Goal: Task Accomplishment & Management: Use online tool/utility

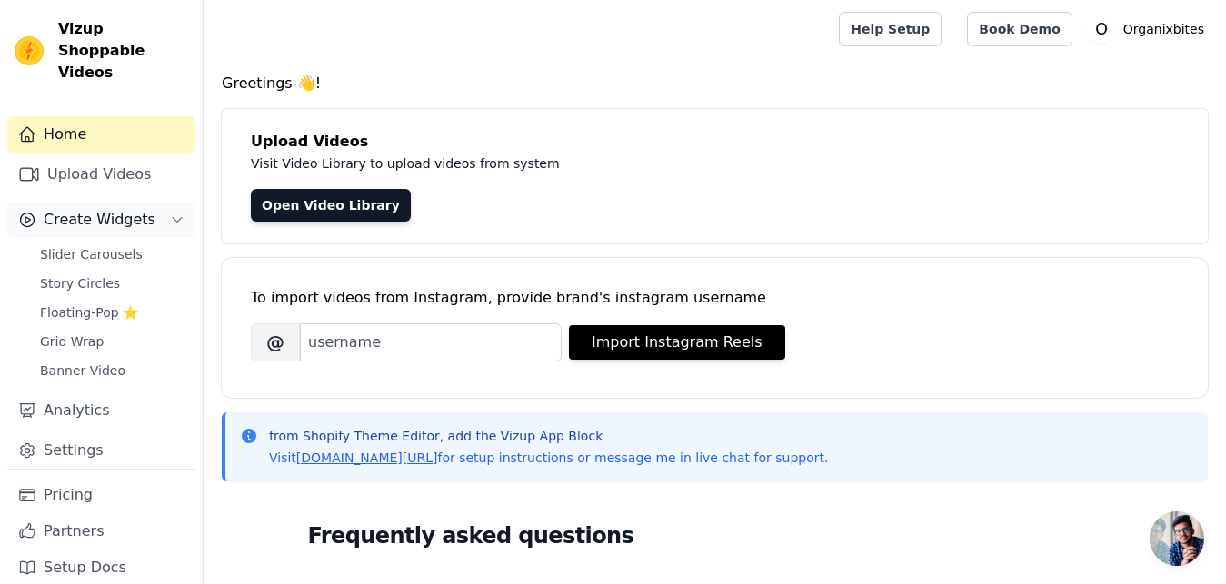
click at [90, 213] on button "Create Widgets" at bounding box center [101, 220] width 188 height 36
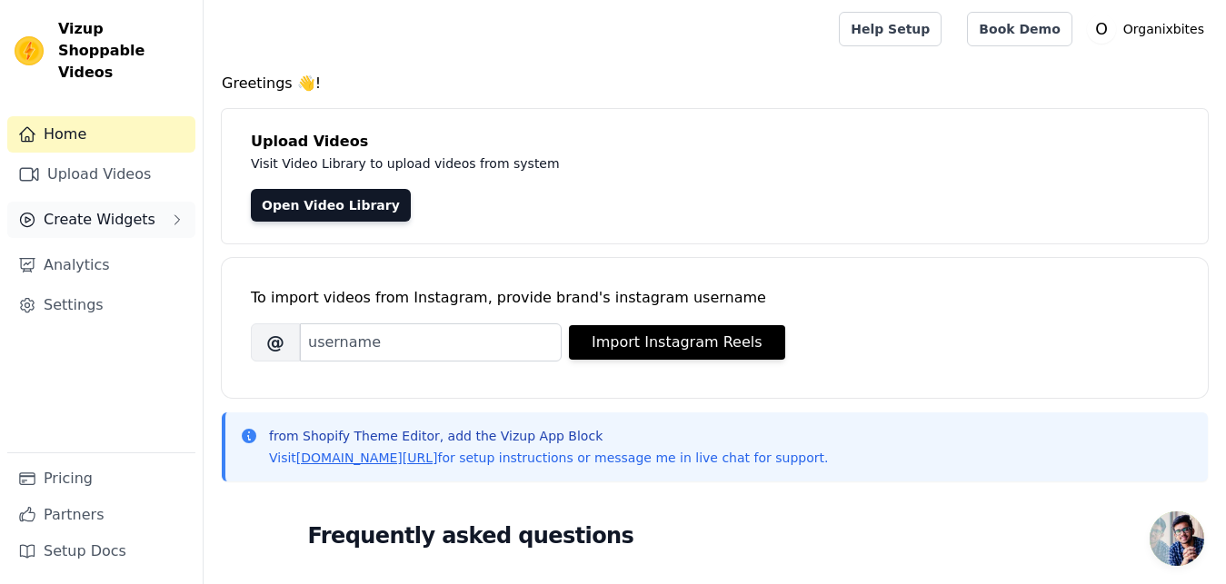
click at [90, 213] on button "Create Widgets" at bounding box center [101, 220] width 188 height 36
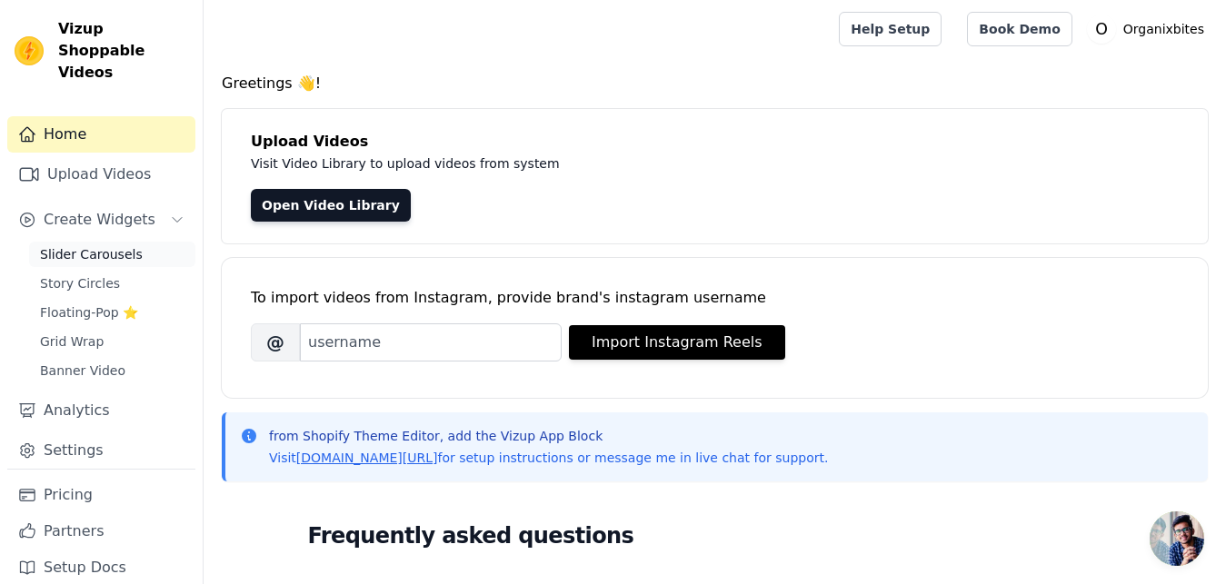
click at [111, 245] on span "Slider Carousels" at bounding box center [91, 254] width 103 height 18
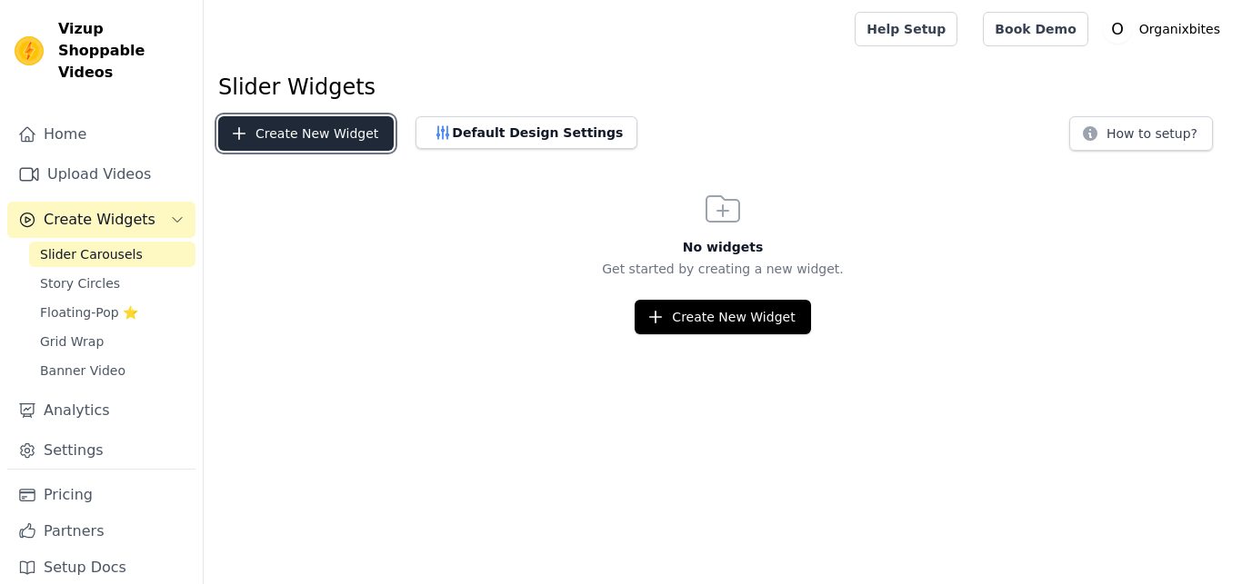
click at [297, 128] on button "Create New Widget" at bounding box center [305, 133] width 175 height 35
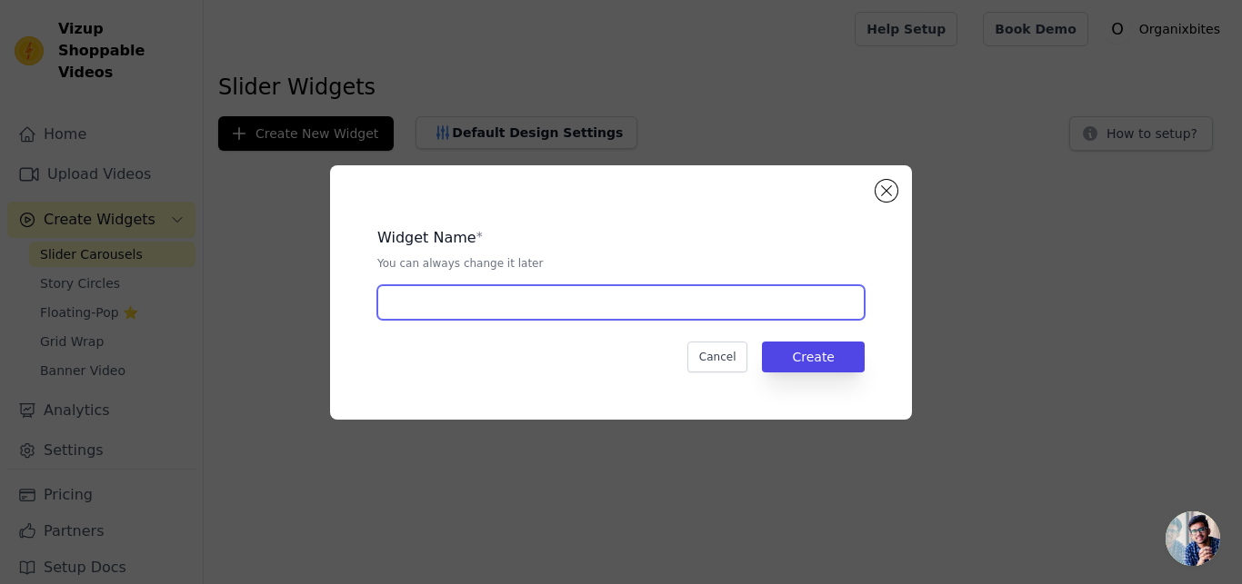
click at [494, 294] on input "text" at bounding box center [620, 302] width 487 height 35
click at [403, 303] on input "skider" at bounding box center [620, 302] width 487 height 35
type input "slider"
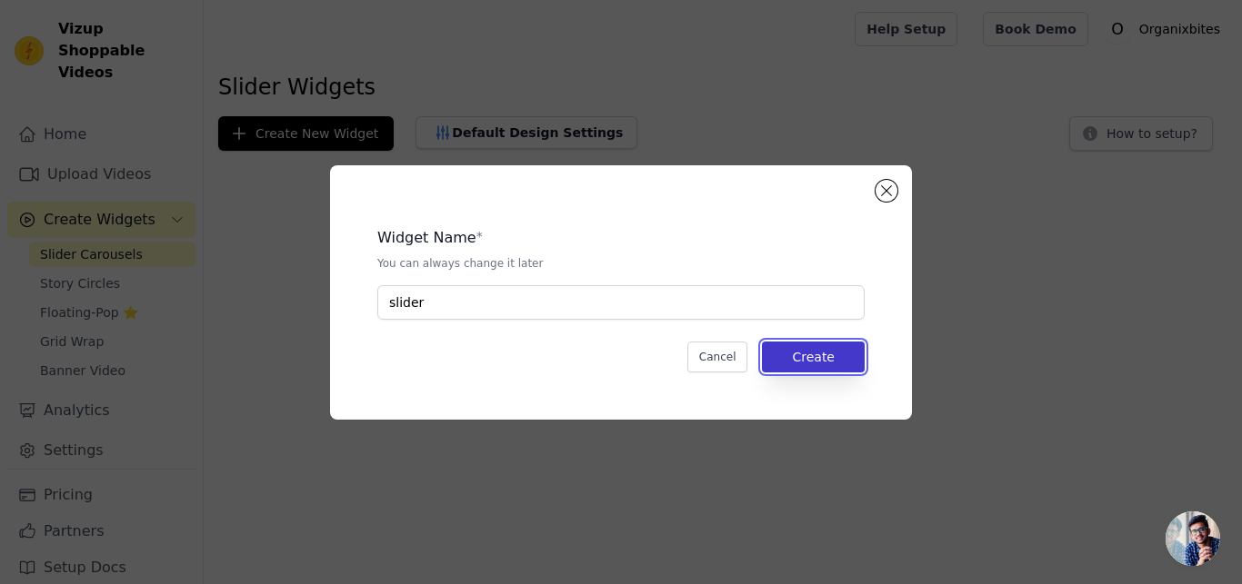
click at [836, 345] on button "Create" at bounding box center [813, 357] width 103 height 31
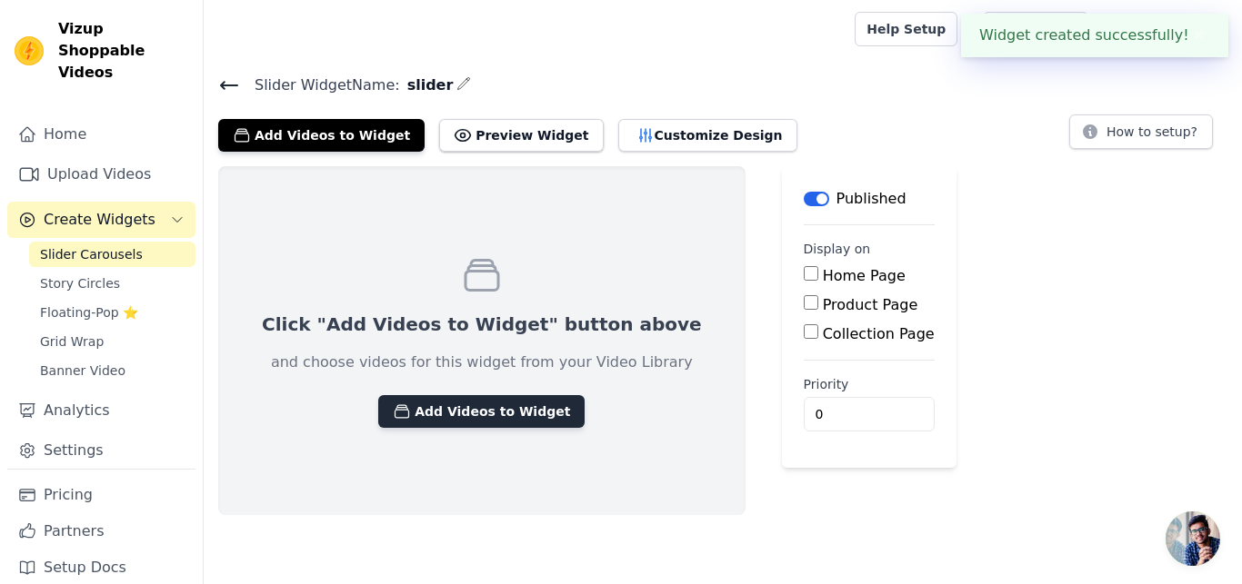
click at [456, 414] on button "Add Videos to Widget" at bounding box center [481, 411] width 206 height 33
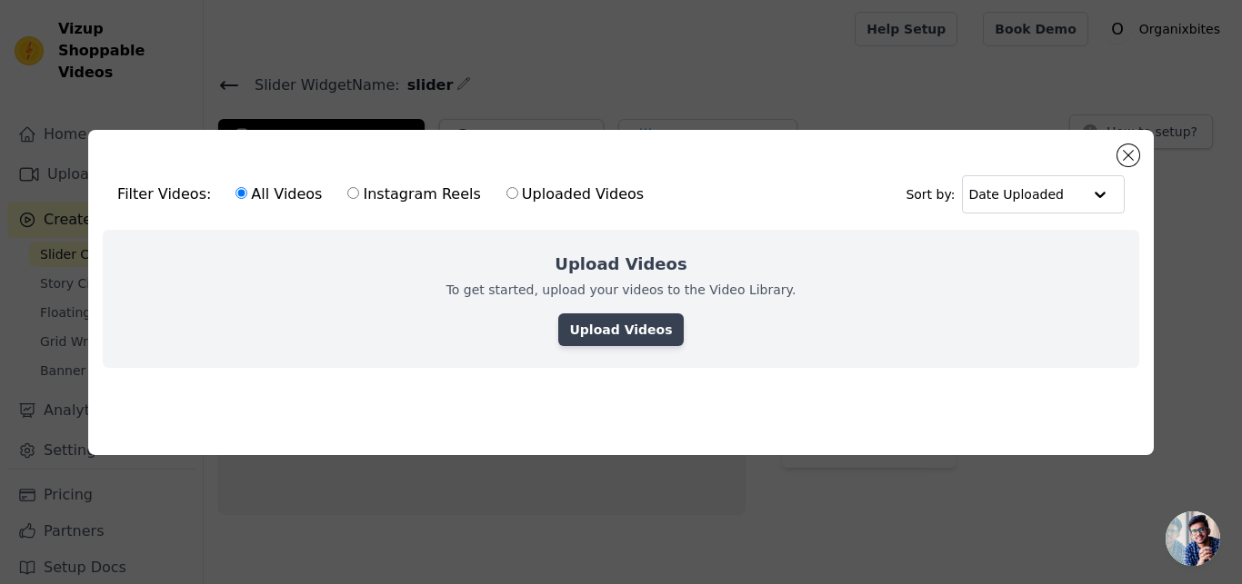
click at [621, 321] on link "Upload Videos" at bounding box center [620, 330] width 125 height 33
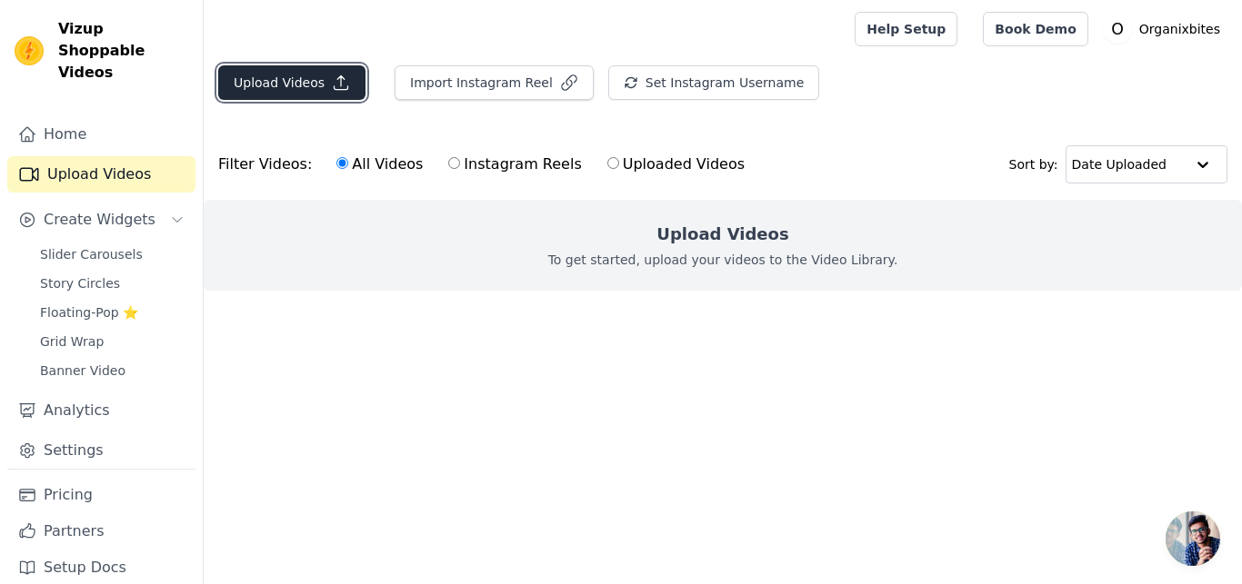
click at [324, 94] on button "Upload Videos" at bounding box center [291, 82] width 147 height 35
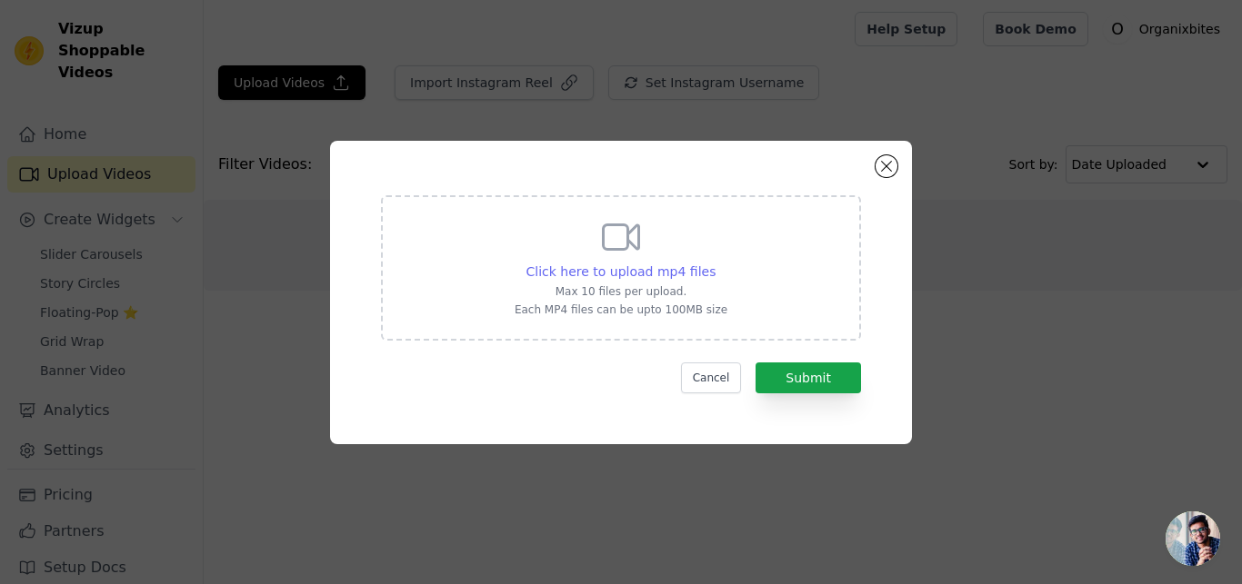
click at [594, 264] on span "Click here to upload mp4 files" at bounding box center [621, 271] width 190 height 15
click at [714, 263] on input "Click here to upload mp4 files Max 10 files per upload. Each MP4 files can be u…" at bounding box center [714, 262] width 1 height 1
type input "C:\fakepath\WhatsApp Video 2025-09-29 at 1.13.11 AM.mp4"
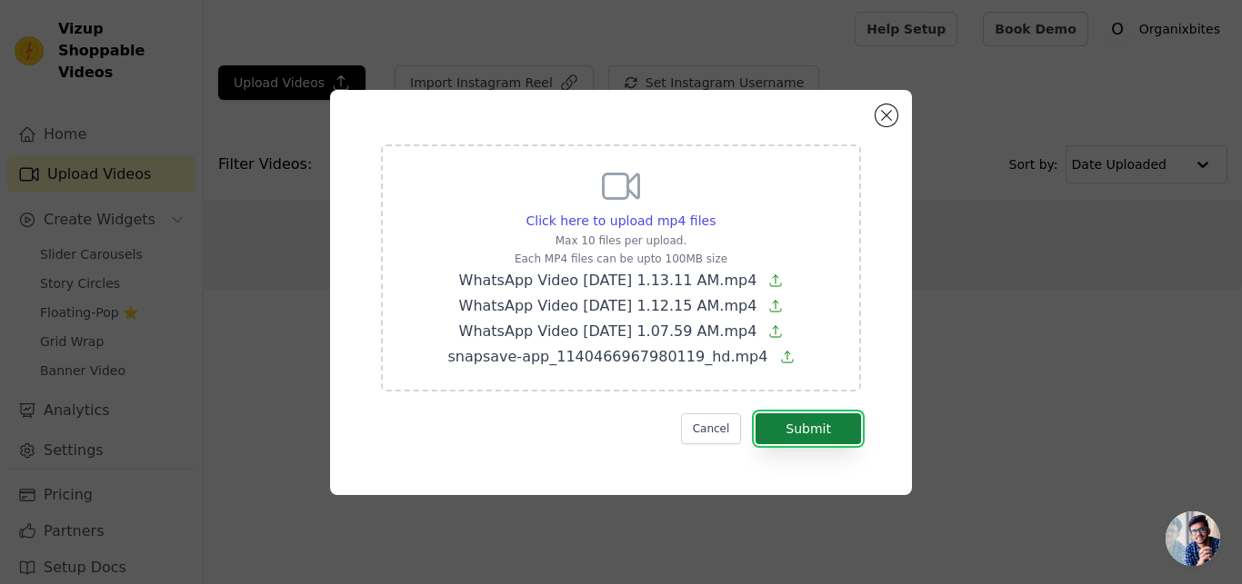
click at [802, 440] on button "Submit" at bounding box center [807, 429] width 105 height 31
